Goal: Task Accomplishment & Management: Manage account settings

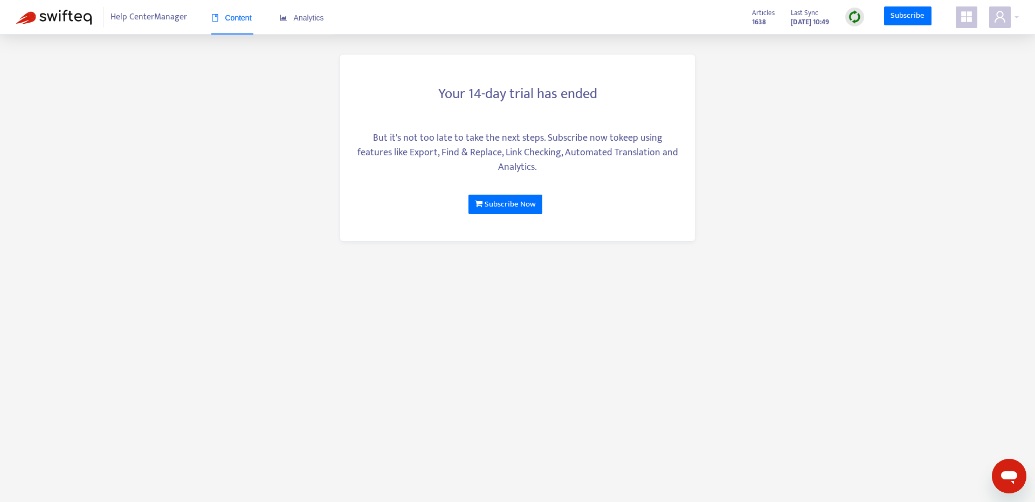
click at [962, 23] on span at bounding box center [967, 17] width 22 height 22
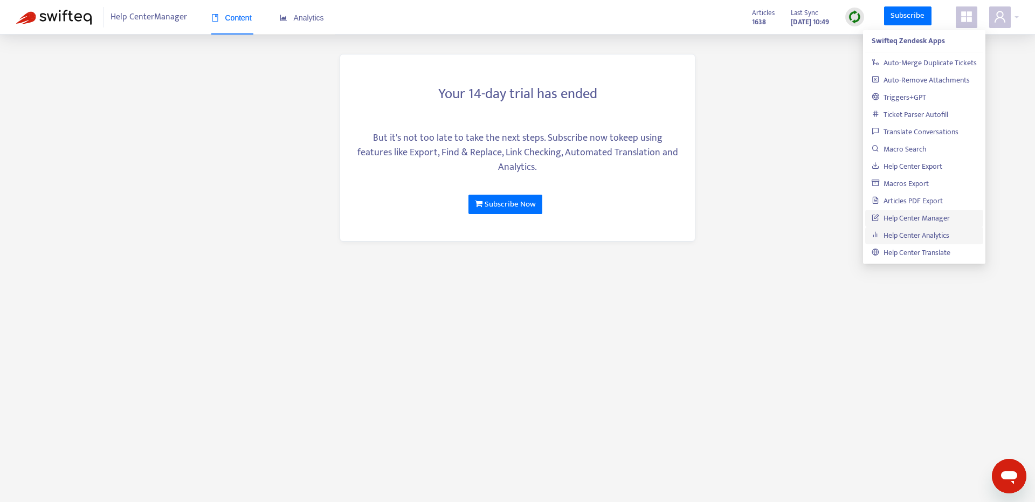
click at [950, 231] on link "Help Center Analytics" at bounding box center [911, 235] width 78 height 12
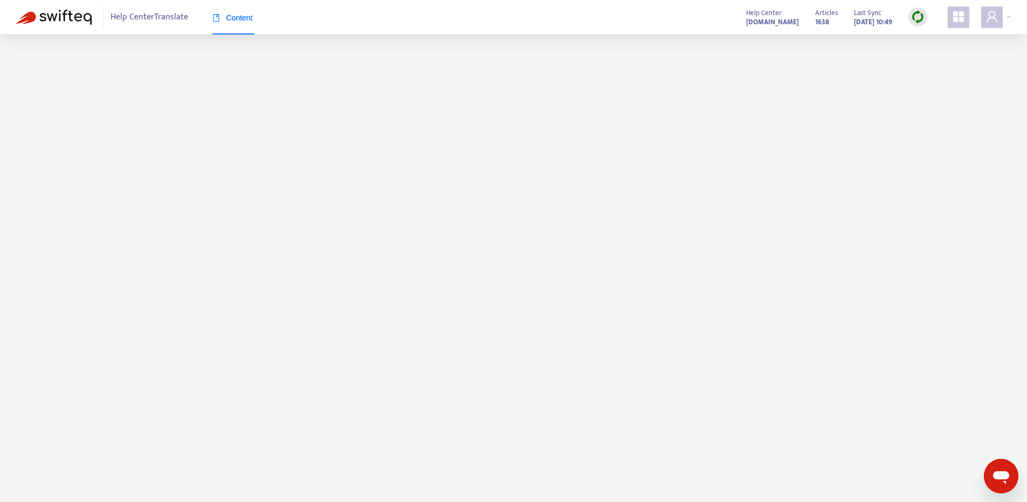
click at [960, 15] on icon "appstore" at bounding box center [958, 16] width 11 height 11
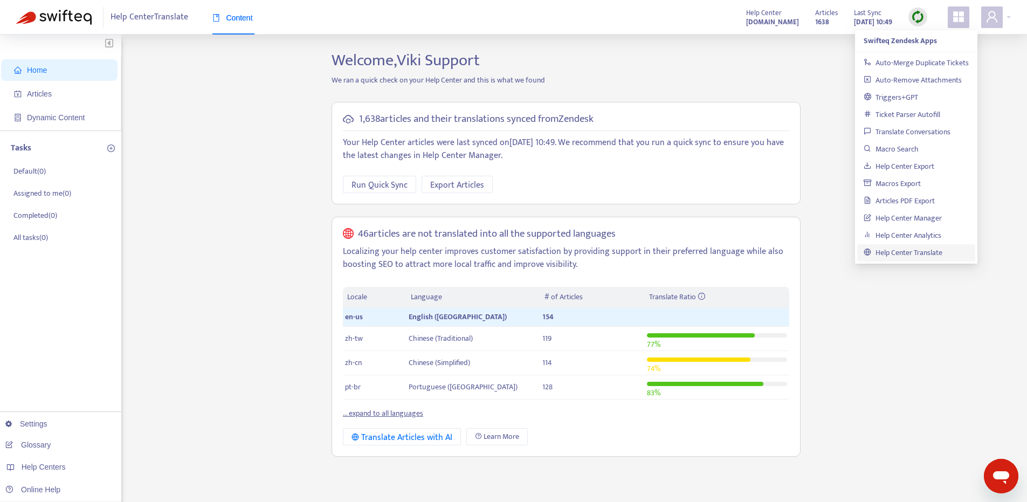
click at [272, 166] on div "Home Articles Dynamic Content Tasks Default ( 0 ) Assigned to me ( 0 ) Complete…" at bounding box center [513, 366] width 995 height 631
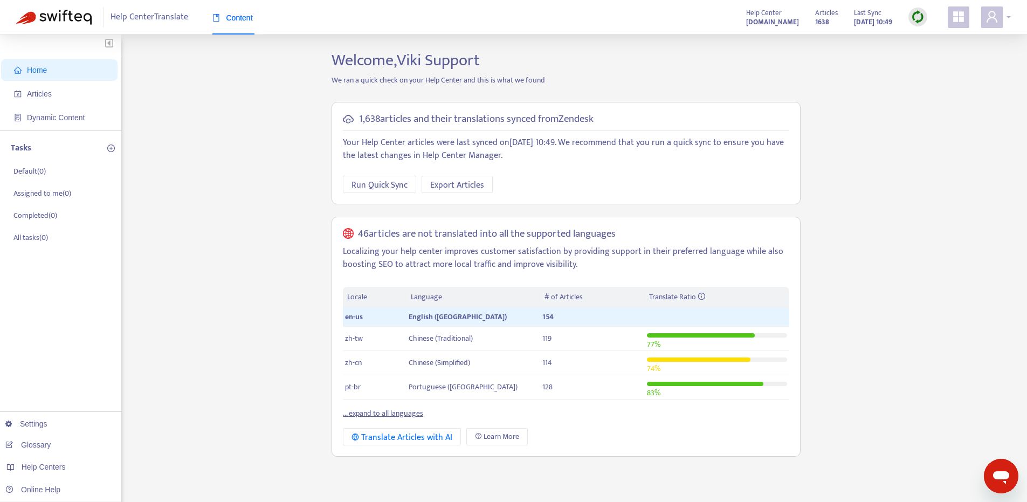
click at [987, 16] on icon "user" at bounding box center [992, 16] width 13 height 13
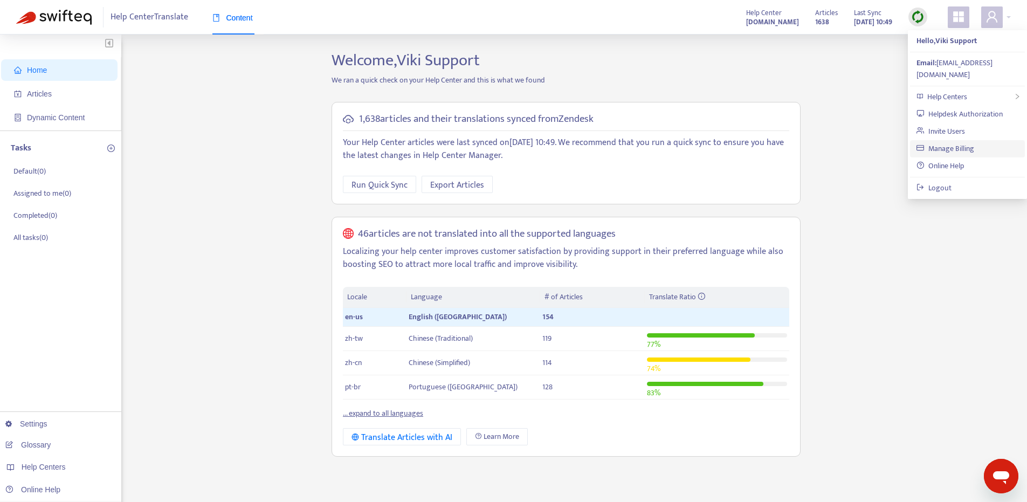
click at [974, 142] on link "Manage Billing" at bounding box center [946, 148] width 58 height 12
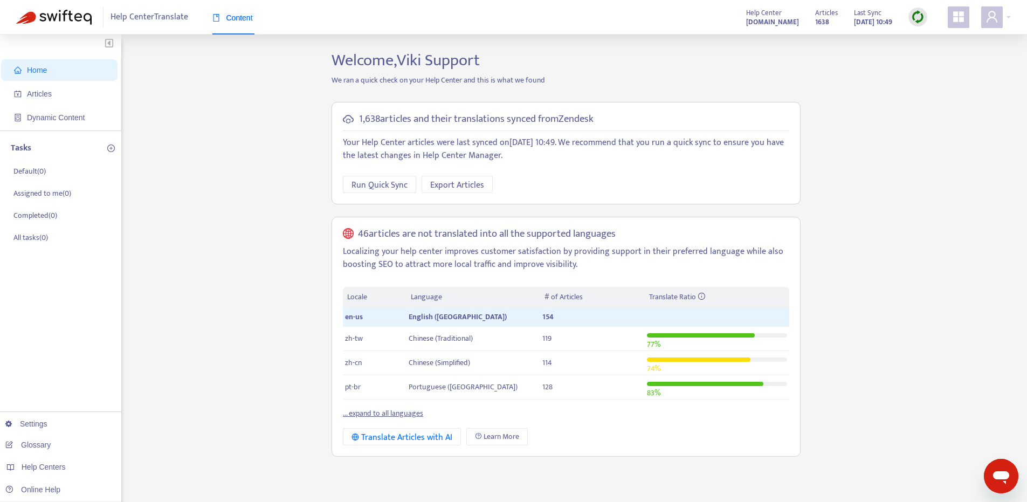
click at [400, 415] on link "... expand to all languages" at bounding box center [383, 413] width 80 height 12
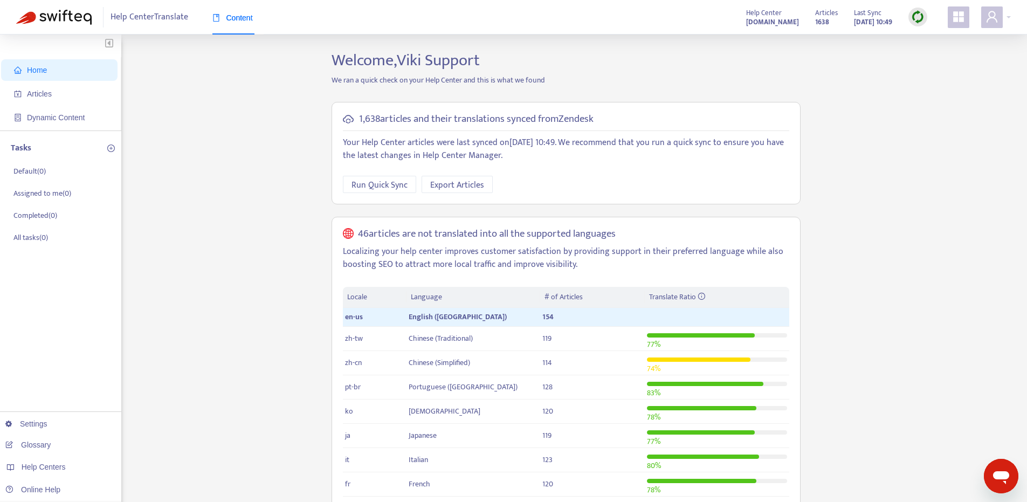
click at [962, 15] on icon "appstore" at bounding box center [958, 16] width 11 height 11
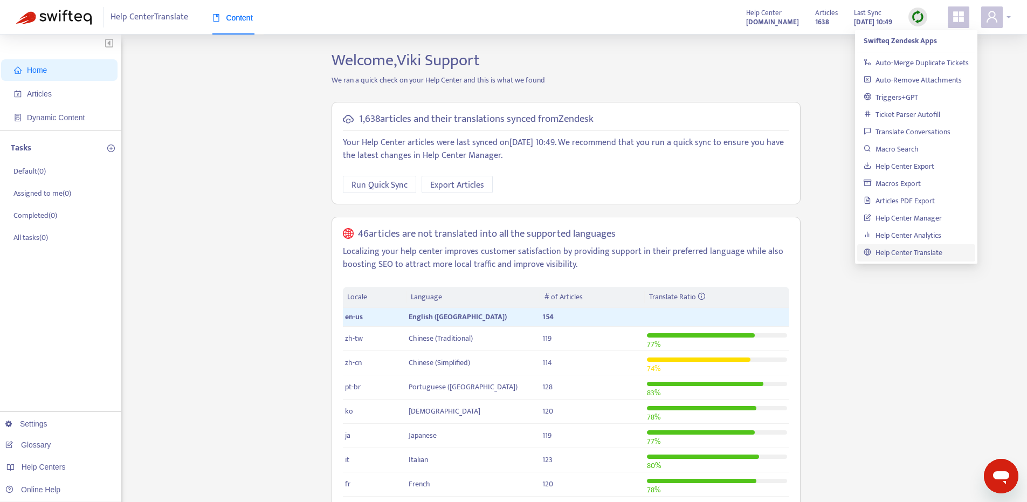
drag, startPoint x: 982, startPoint y: 24, endPoint x: 990, endPoint y: 20, distance: 8.7
click at [982, 23] on span at bounding box center [992, 17] width 22 height 22
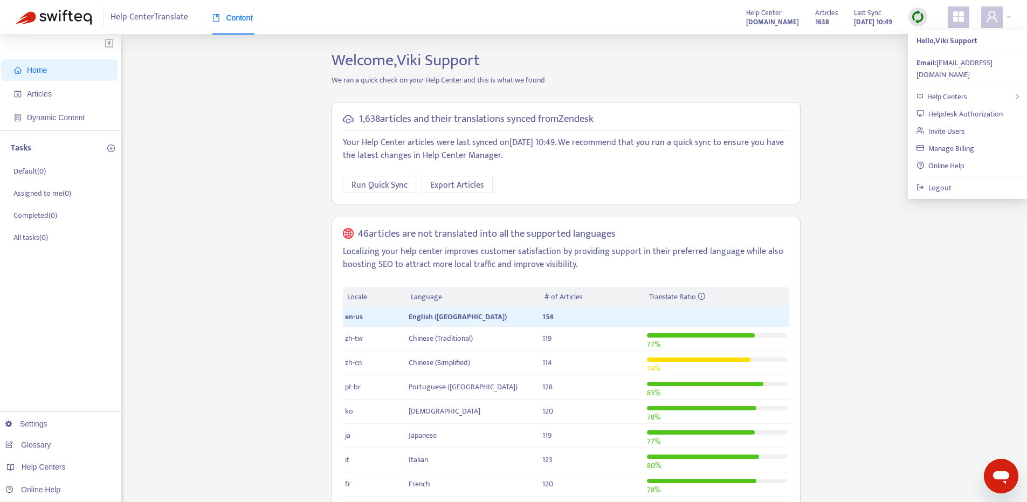
click at [840, 51] on div "Home Articles Dynamic Content Tasks Default ( 0 ) Assigned to me ( 0 ) Complete…" at bounding box center [513, 367] width 995 height 632
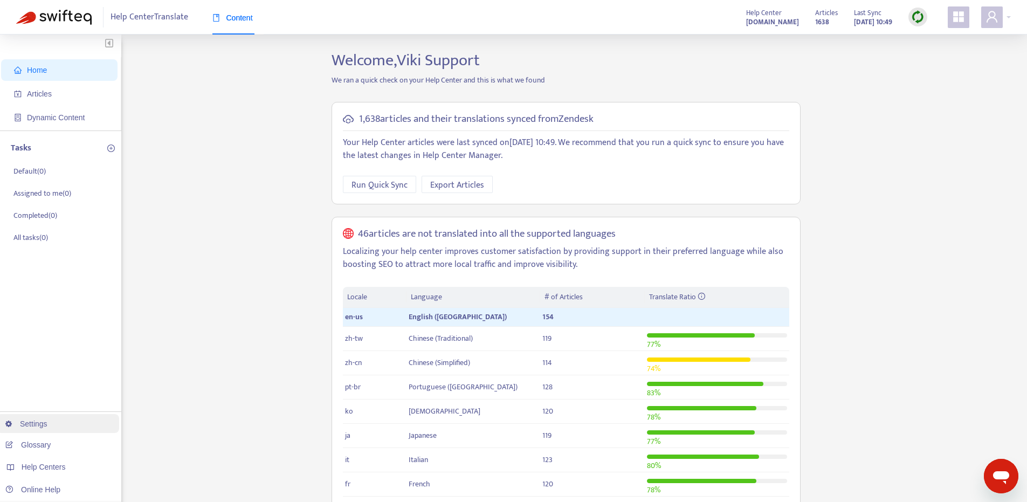
click at [39, 427] on link "Settings" at bounding box center [26, 424] width 42 height 9
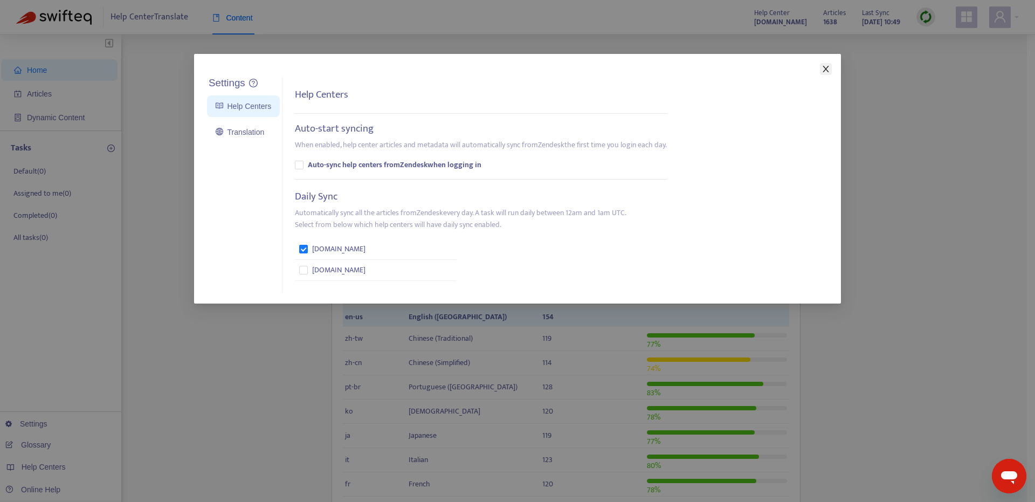
click at [823, 71] on icon "close" at bounding box center [826, 69] width 6 height 6
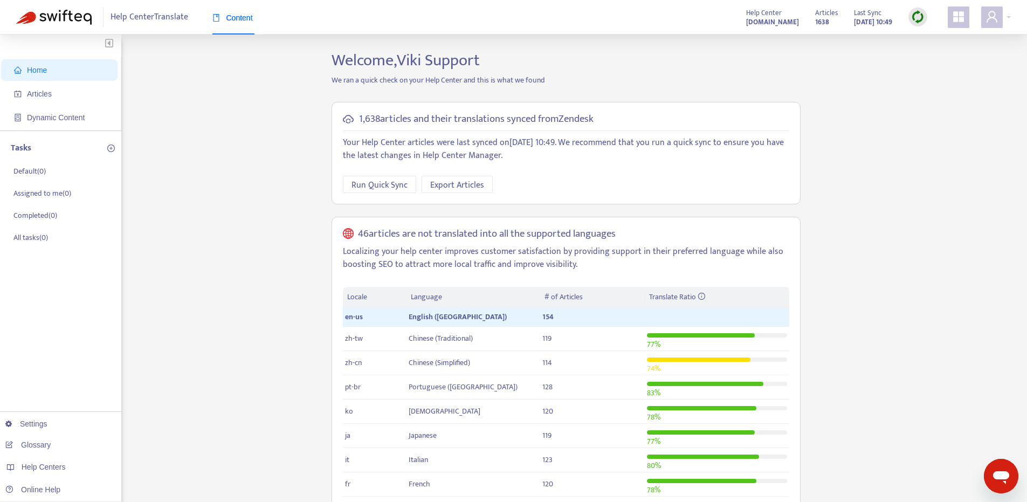
scroll to position [181, 0]
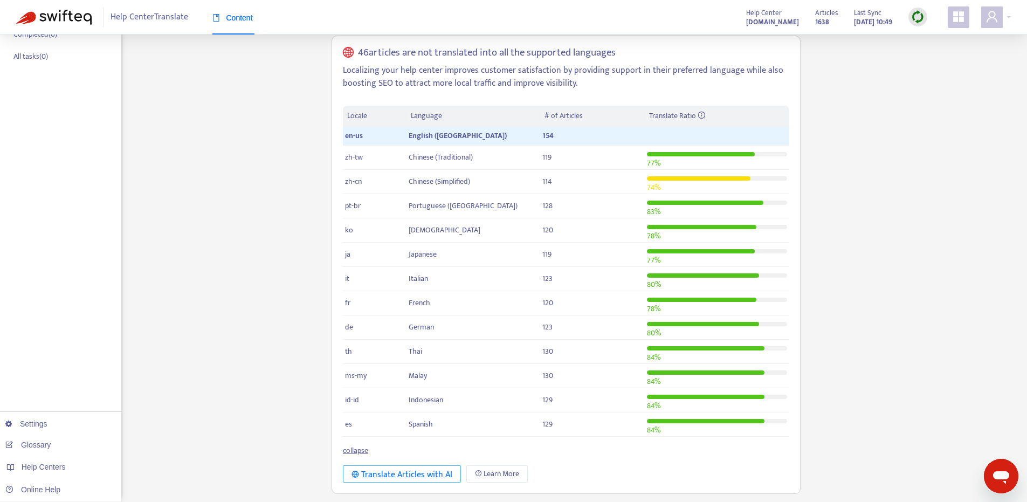
click at [404, 478] on div "Translate Articles with AI" at bounding box center [402, 474] width 101 height 13
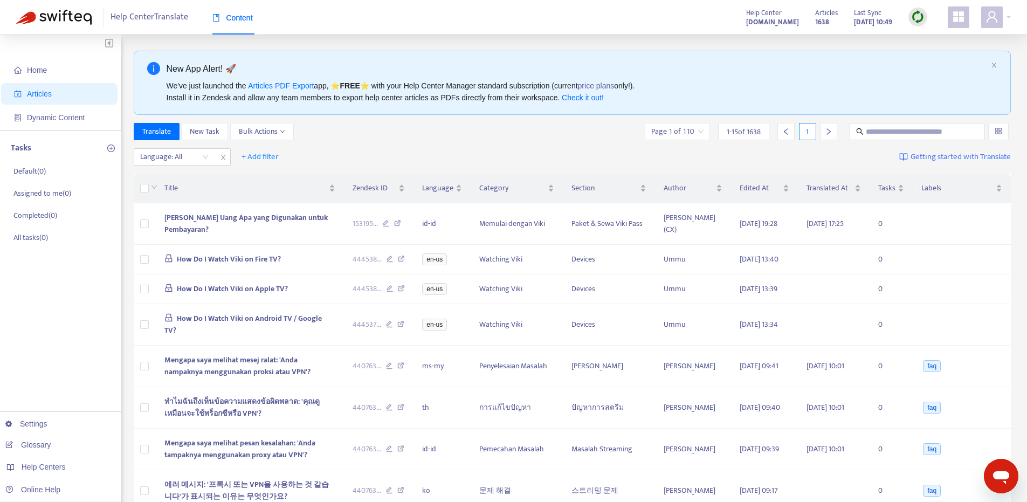
click at [953, 14] on icon "appstore" at bounding box center [958, 16] width 13 height 13
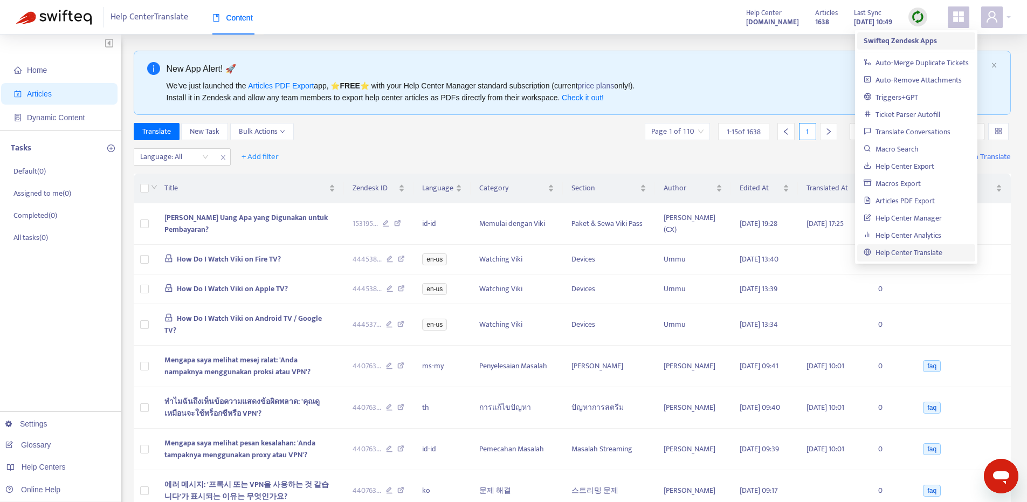
click at [929, 42] on strong "Swifteq Zendesk Apps" at bounding box center [900, 41] width 73 height 12
click at [995, 24] on span at bounding box center [992, 17] width 22 height 22
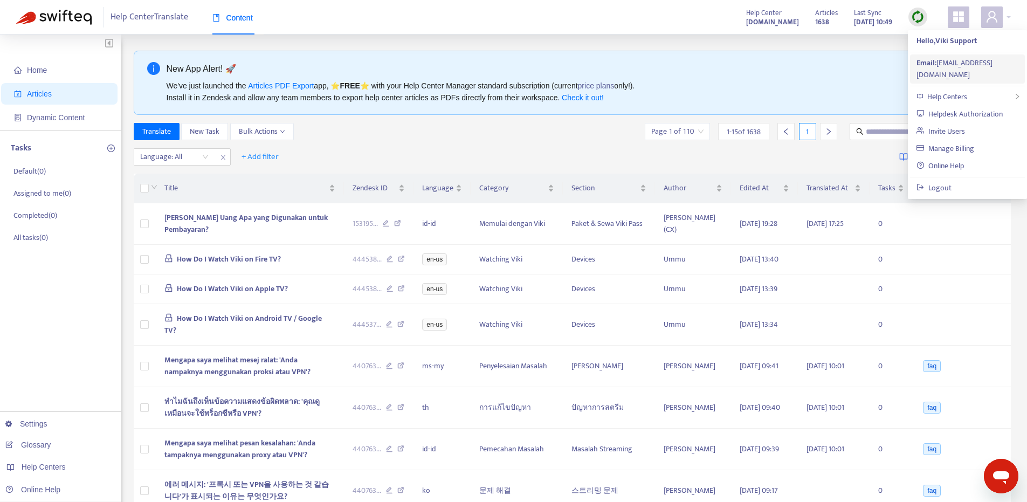
click at [986, 62] on div "Email: support@viki.com" at bounding box center [968, 69] width 102 height 24
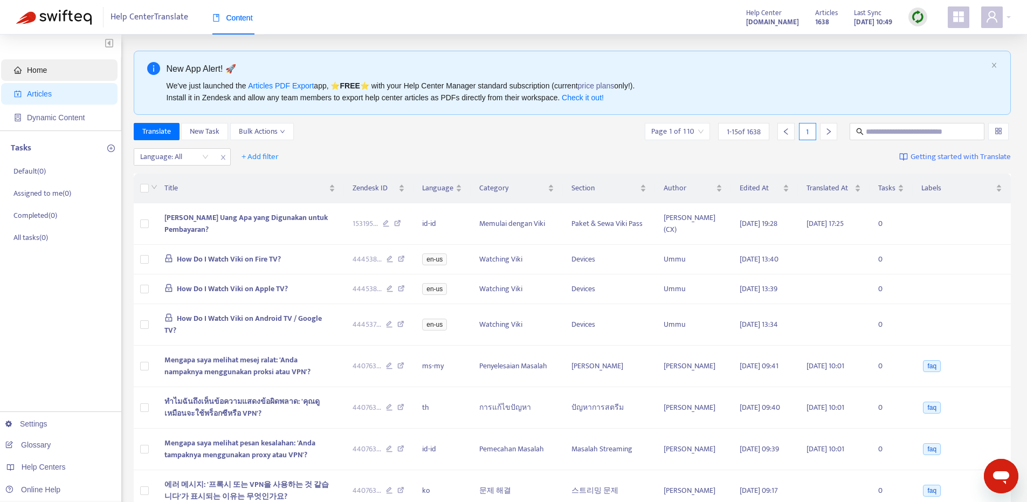
click at [46, 63] on span "Home" at bounding box center [61, 70] width 95 height 22
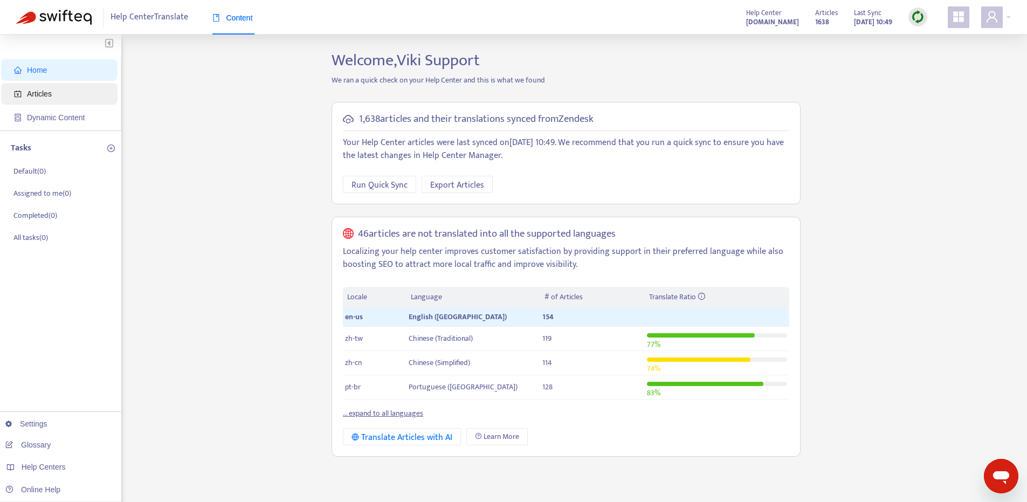
click at [46, 92] on span "Articles" at bounding box center [39, 94] width 25 height 9
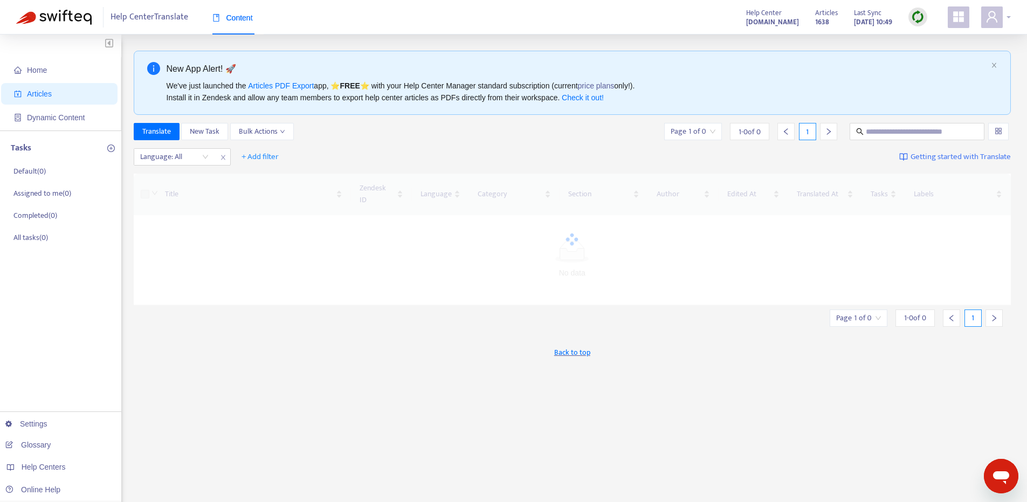
click at [998, 15] on icon "user" at bounding box center [992, 16] width 13 height 13
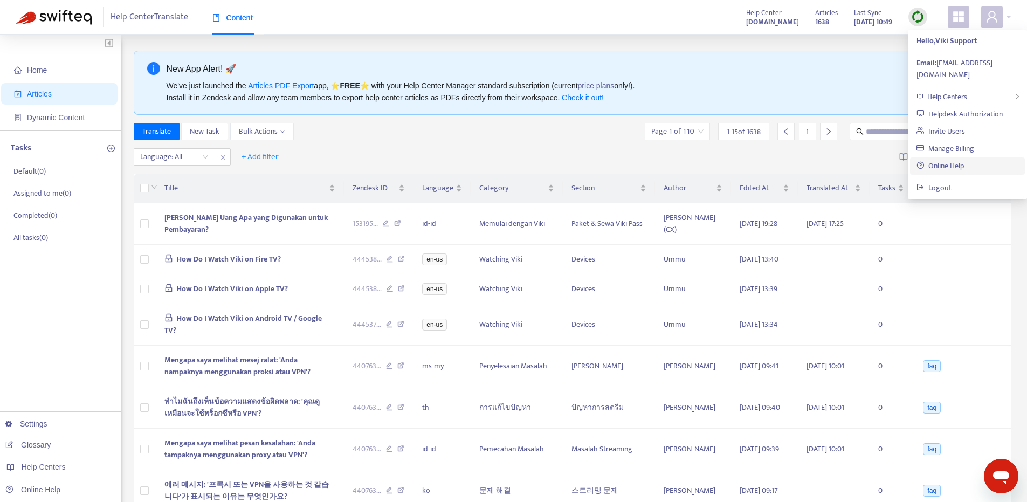
click at [960, 160] on link "Online Help" at bounding box center [940, 166] width 47 height 12
